Goal: Information Seeking & Learning: Learn about a topic

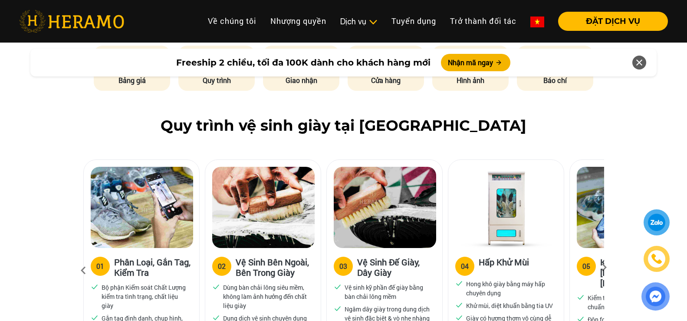
scroll to position [478, 0]
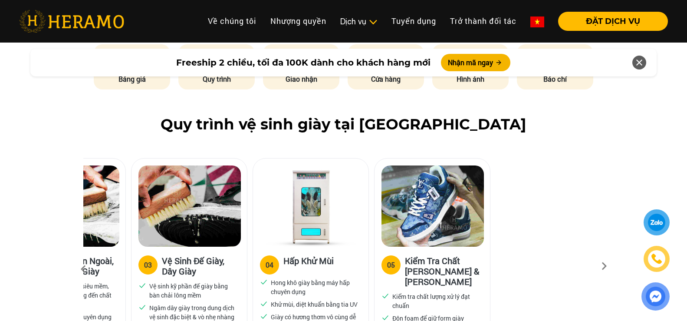
drag, startPoint x: 513, startPoint y: 277, endPoint x: 318, endPoint y: 254, distance: 196.7
click at [318, 254] on div "04 Hấp Khử Mùi Hong khô giày bằng máy hấp chuyên dụng Khử mùi, diệt khuẩn bằng …" at bounding box center [310, 294] width 115 height 94
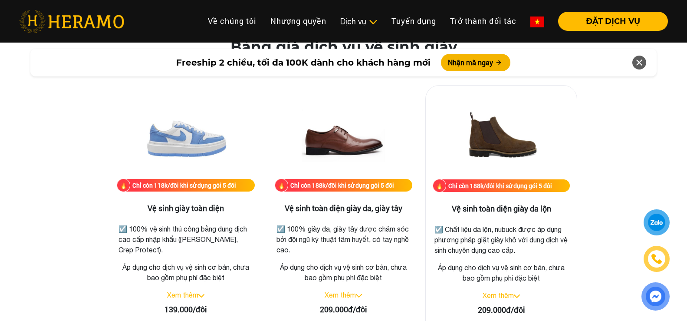
scroll to position [1259, 0]
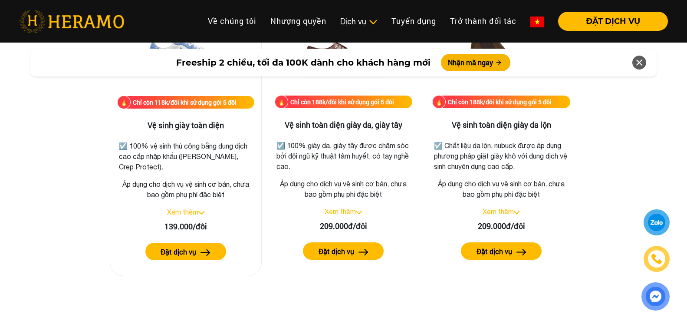
click at [203, 213] on img at bounding box center [201, 212] width 6 height 3
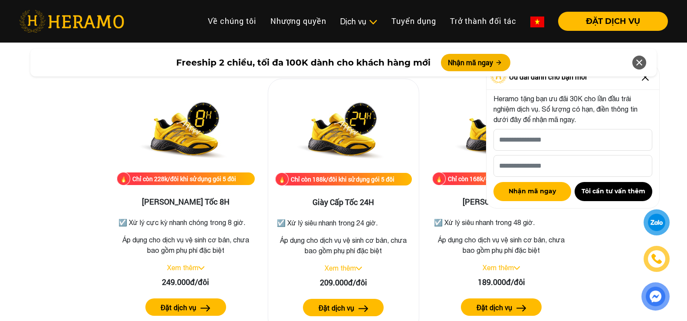
scroll to position [1606, 0]
click at [646, 79] on div "Freeship 2 chiều, tối đa 100K dành cho khách hàng mới Nhận mã ngay" at bounding box center [343, 62] width 687 height 38
click at [641, 64] on icon at bounding box center [639, 63] width 10 height 16
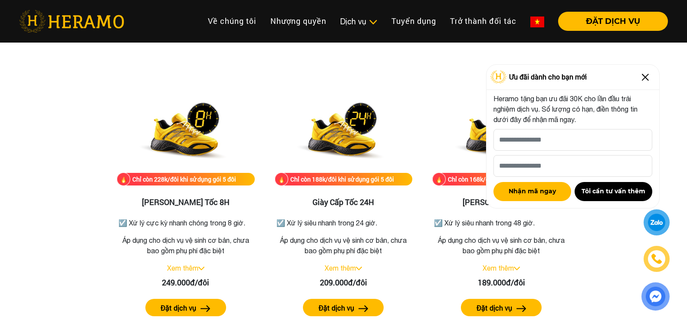
click at [648, 74] on img at bounding box center [646, 77] width 14 height 14
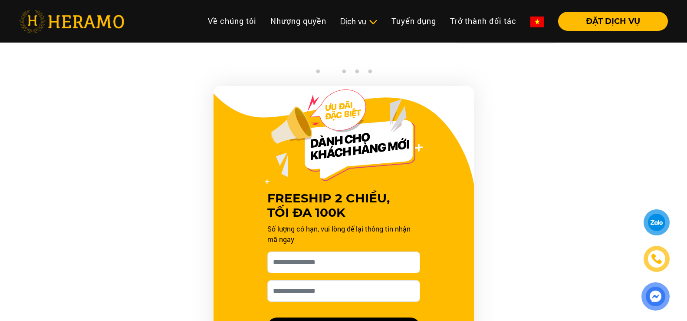
scroll to position [781, 0]
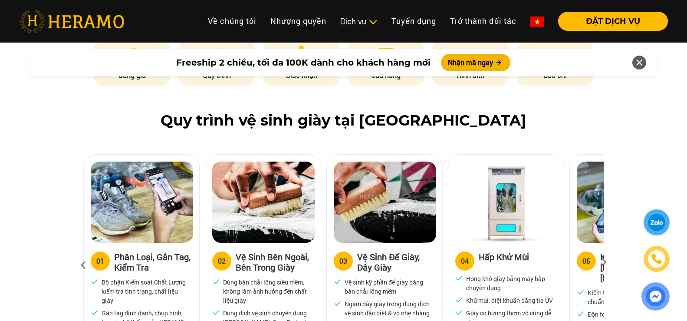
scroll to position [434, 0]
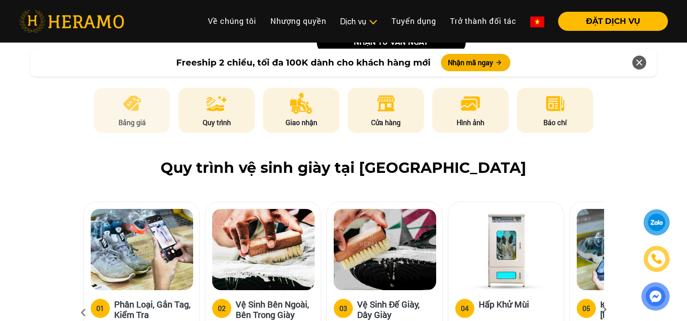
click at [152, 120] on p "Bảng giá" at bounding box center [132, 122] width 76 height 10
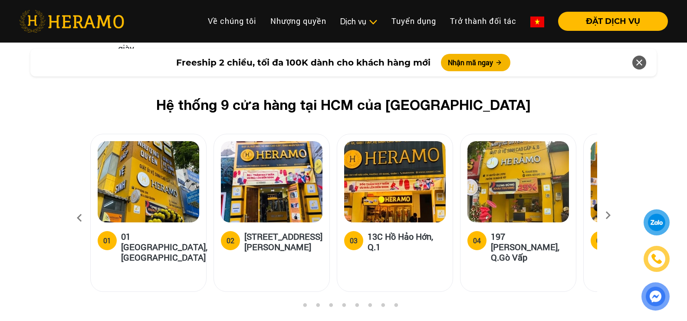
scroll to position [3428, 0]
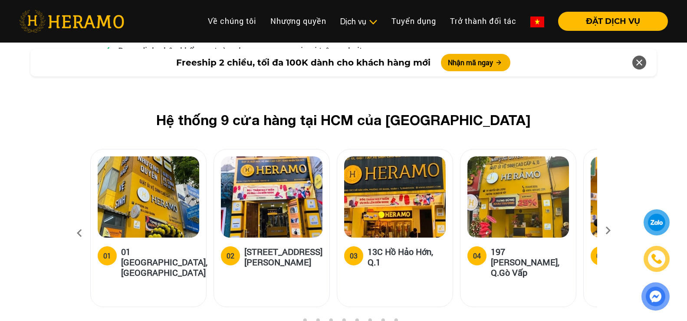
click at [607, 231] on icon at bounding box center [608, 234] width 16 height 6
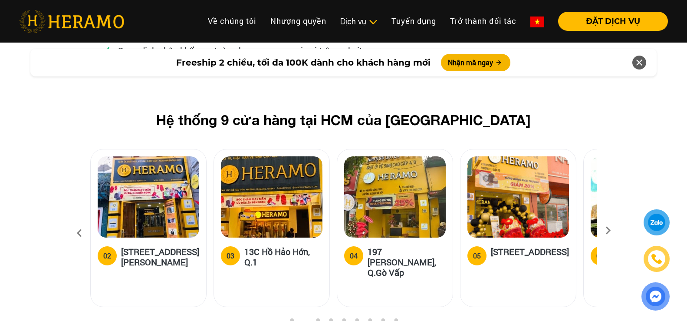
click at [607, 231] on icon at bounding box center [608, 234] width 16 height 6
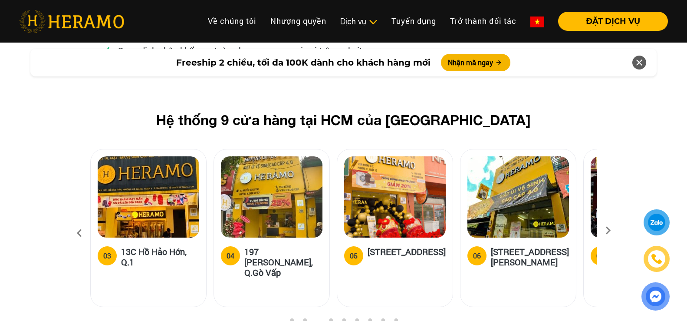
click at [607, 231] on icon at bounding box center [608, 234] width 16 height 6
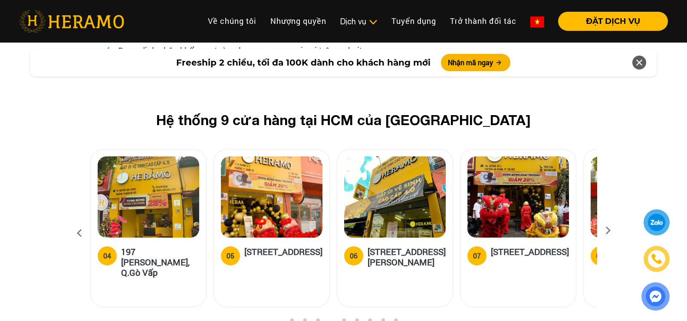
click at [607, 231] on icon at bounding box center [608, 234] width 16 height 6
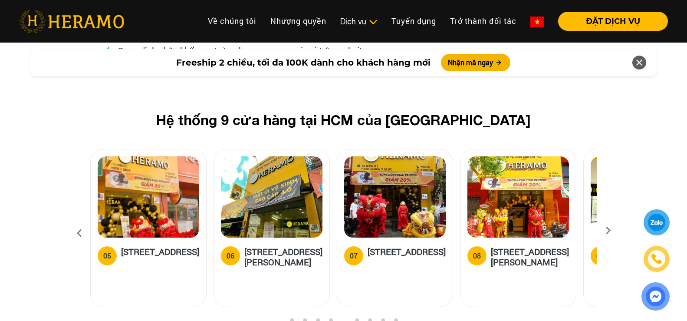
click at [607, 231] on icon at bounding box center [608, 234] width 16 height 6
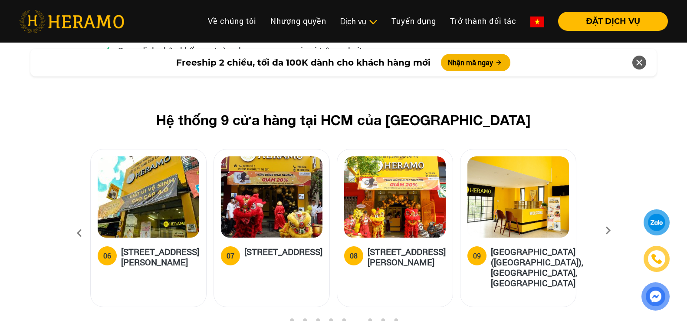
click at [607, 231] on icon at bounding box center [608, 234] width 16 height 6
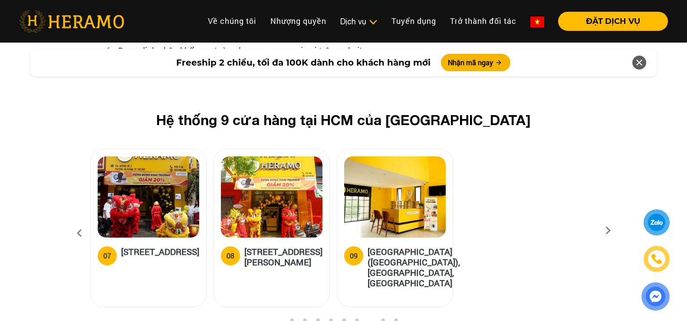
click at [607, 231] on icon at bounding box center [608, 234] width 16 height 6
